Goal: Complete application form

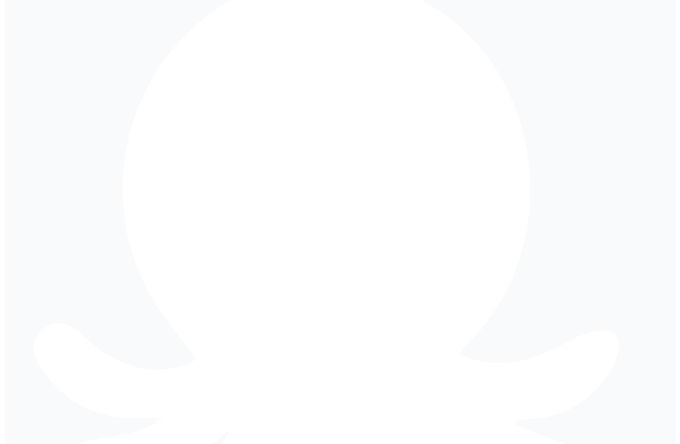
scroll to position [233, 0]
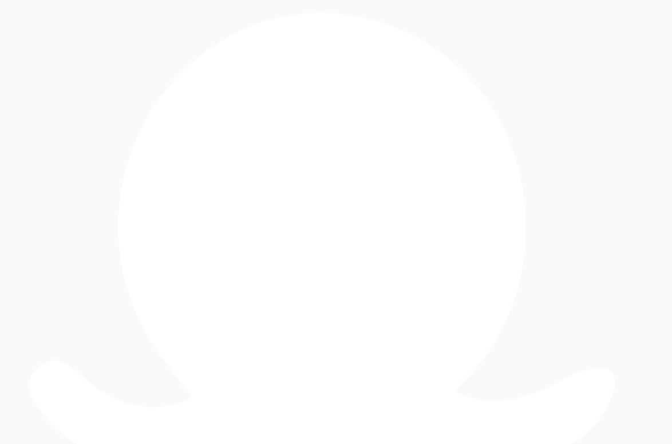
click at [23, 24] on icon at bounding box center [324, 335] width 603 height 645
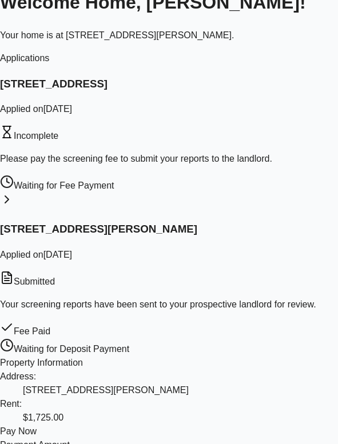
scroll to position [84, 0]
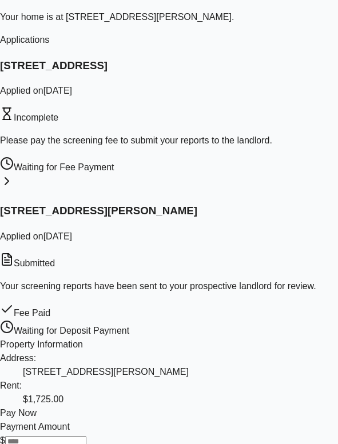
click at [107, 157] on div "Waiting for Fee Payment" at bounding box center [169, 166] width 338 height 18
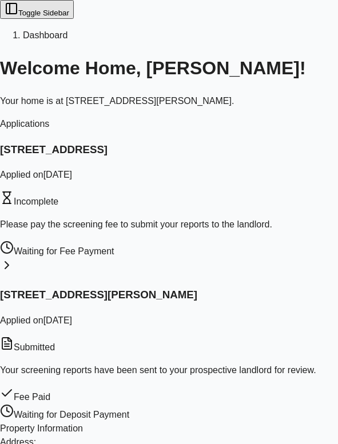
click at [193, 364] on p "Your screening reports have been sent to your prospective landlord for review." at bounding box center [169, 371] width 338 height 14
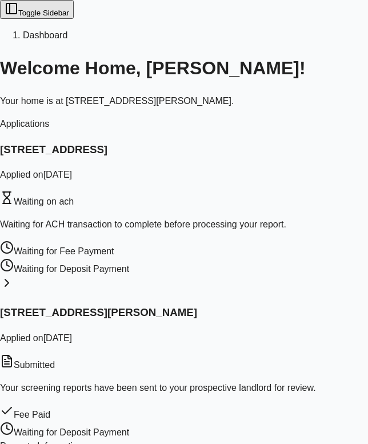
click at [74, 197] on span "Waiting on ach" at bounding box center [44, 202] width 60 height 10
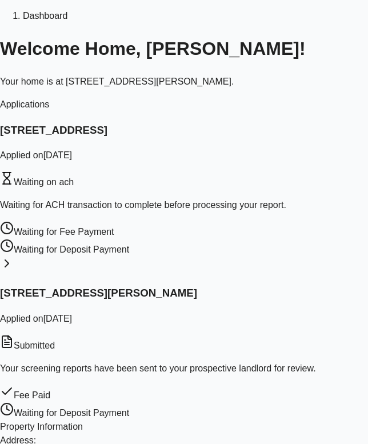
scroll to position [23, 0]
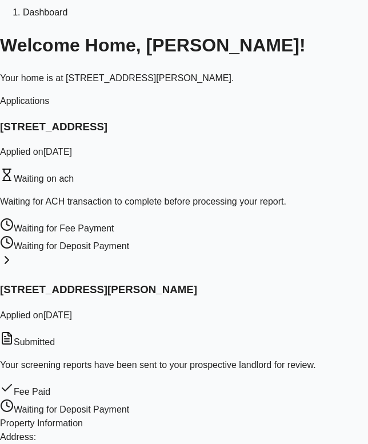
click at [305, 195] on div "Waiting for ACH transaction to complete before processing your report." at bounding box center [184, 202] width 368 height 14
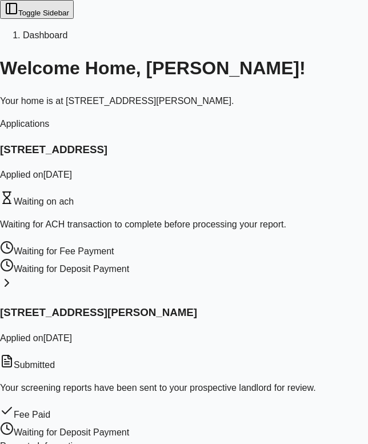
click at [302, 165] on div "1, 4338 Fairhaven, Memphis, TN 38128 Applied on September 25, 2025 Waiting on a…" at bounding box center [184, 175] width 368 height 67
click at [300, 218] on p "Waiting for ACH transaction to complete before processing your report." at bounding box center [184, 225] width 368 height 14
click at [277, 160] on div "1, 4338 Fairhaven, Memphis, TN 38128 Applied on September 25, 2025 Waiting on a…" at bounding box center [184, 175] width 368 height 67
click at [292, 218] on div "Waiting for ACH transaction to complete before processing your report." at bounding box center [184, 225] width 368 height 14
click at [240, 152] on h3 "[STREET_ADDRESS]" at bounding box center [184, 150] width 368 height 16
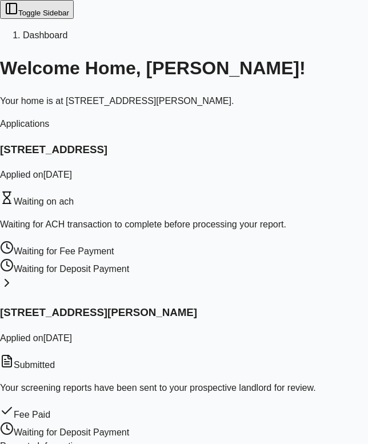
click at [267, 218] on p "Waiting for ACH transaction to complete before processing your report." at bounding box center [184, 225] width 368 height 14
click at [327, 160] on div "1, 4338 Fairhaven, Memphis, TN 38128 Applied on September 25, 2025 Waiting on a…" at bounding box center [184, 218] width 368 height 153
click at [283, 169] on div "1, [STREET_ADDRESS] Applied on [DATE] Waiting on ach Waiting for ACH transactio…" at bounding box center [184, 209] width 368 height 135
click at [300, 218] on p "Waiting for ACH transaction to complete before processing your report." at bounding box center [184, 225] width 368 height 14
click at [308, 218] on div "Waiting for ACH transaction to complete before processing your report." at bounding box center [184, 225] width 368 height 14
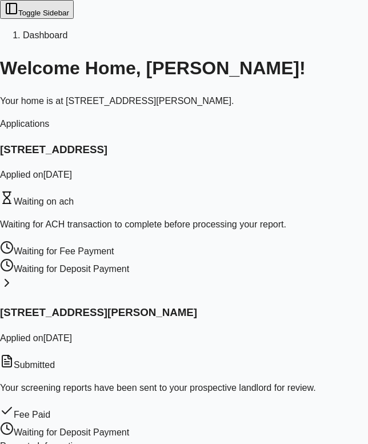
click at [272, 218] on div "Waiting for ACH transaction to complete before processing your report." at bounding box center [184, 225] width 368 height 14
click at [286, 202] on div "1, [STREET_ADDRESS] Applied on [DATE] Waiting on ach Waiting for ACH transactio…" at bounding box center [184, 209] width 368 height 135
click at [277, 201] on div "1, 4338 Fairhaven, Memphis, TN 38128 Applied on September 25, 2025 Waiting on a…" at bounding box center [184, 209] width 368 height 135
click at [307, 170] on div "1, 4338 Fairhaven, Memphis, TN 38128 Applied on September 25, 2025 Waiting on a…" at bounding box center [184, 209] width 368 height 135
click at [14, 276] on icon at bounding box center [7, 283] width 14 height 14
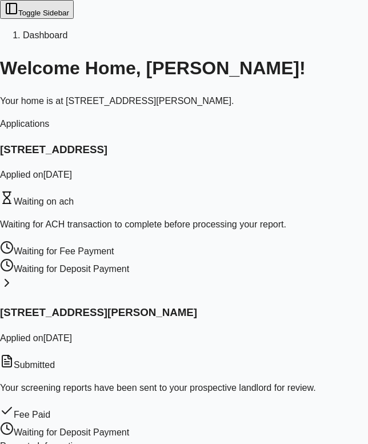
click at [282, 218] on div "Waiting for ACH transaction to complete before processing your report." at bounding box center [184, 225] width 368 height 14
click at [322, 177] on div "1, [STREET_ADDRESS] Applied on [DATE] Waiting on ach Waiting for ACH transactio…" at bounding box center [184, 218] width 368 height 153
click at [253, 168] on div "1, 4338 Fairhaven, Memphis, TN 38128 Applied on September 25, 2025 Waiting on a…" at bounding box center [184, 209] width 368 height 135
click at [313, 218] on div "Waiting for ACH transaction to complete before processing your report." at bounding box center [184, 225] width 368 height 14
click at [307, 218] on p "Waiting for ACH transaction to complete before processing your report." at bounding box center [184, 225] width 368 height 14
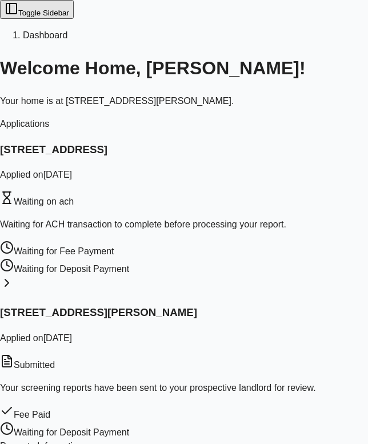
click at [293, 218] on p "Waiting for ACH transaction to complete before processing your report." at bounding box center [184, 225] width 368 height 14
click at [297, 218] on p "Waiting for ACH transaction to complete before processing your report." at bounding box center [184, 225] width 368 height 14
click at [312, 218] on p "Waiting for ACH transaction to complete before processing your report." at bounding box center [184, 225] width 368 height 14
click at [279, 218] on p "Waiting for ACH transaction to complete before processing your report." at bounding box center [184, 225] width 368 height 14
click at [312, 117] on div "Applications" at bounding box center [184, 124] width 368 height 14
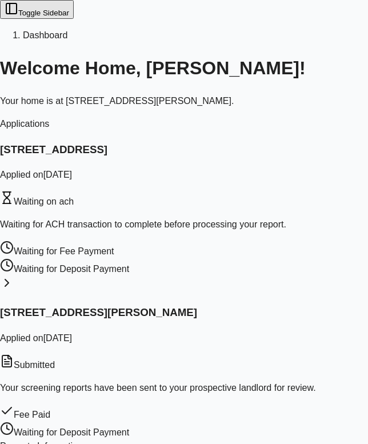
click at [286, 218] on p "Waiting for ACH transaction to complete before processing your report." at bounding box center [184, 225] width 368 height 14
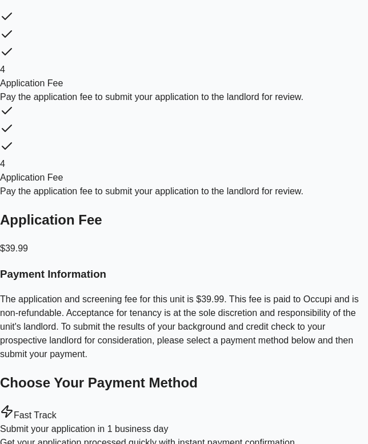
scroll to position [139, 0]
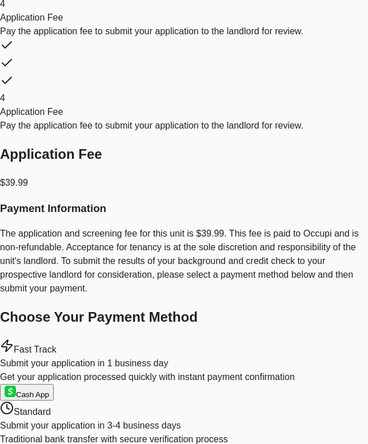
click at [49, 391] on span "Cash App" at bounding box center [32, 395] width 33 height 9
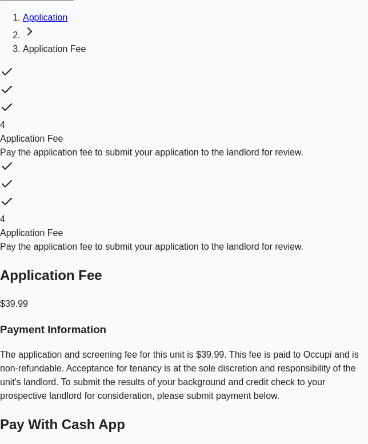
scroll to position [17, 0]
